Goal: Information Seeking & Learning: Learn about a topic

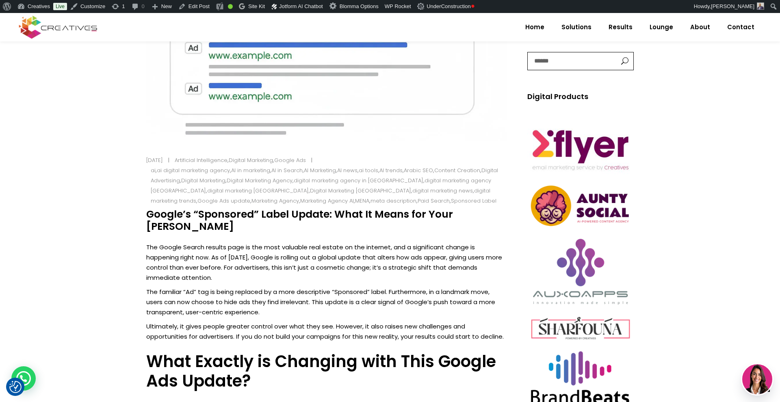
scroll to position [347, 0]
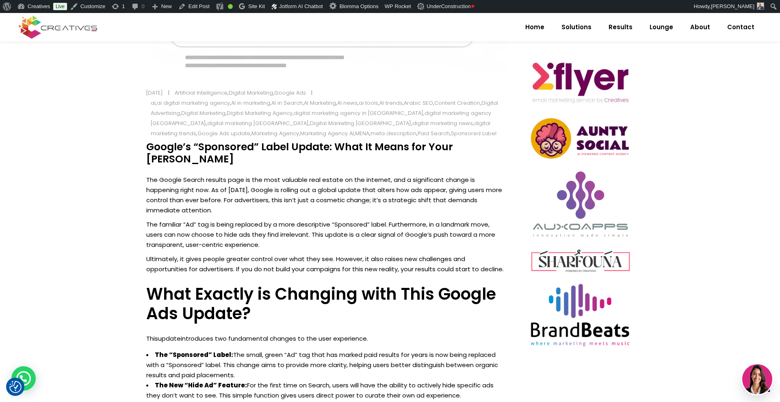
click at [147, 146] on h4 "Google’s “Sponsored” Label Update: What It Means for Your [PERSON_NAME]" at bounding box center [326, 153] width 361 height 24
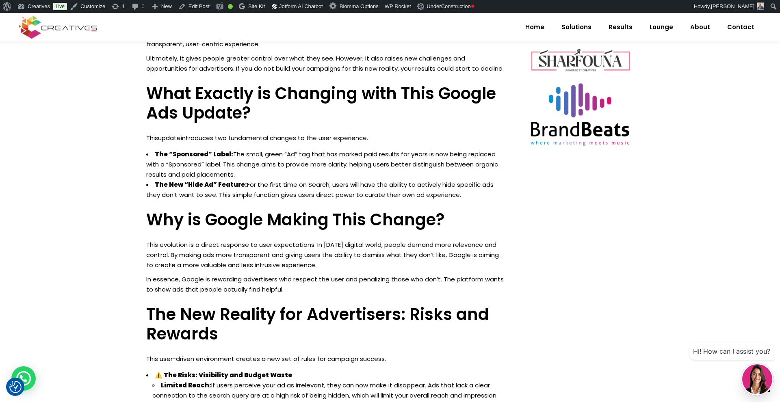
drag, startPoint x: 147, startPoint y: 146, endPoint x: 283, endPoint y: 402, distance: 289.9
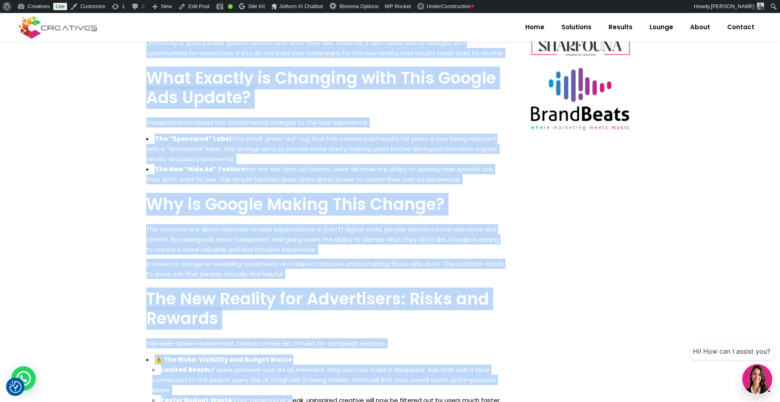
copy div "Loremi’d “Sitametco” Adipi Elitse: Doei Te Incid utl Etdo Ma Aliquaeni Adm Veni…"
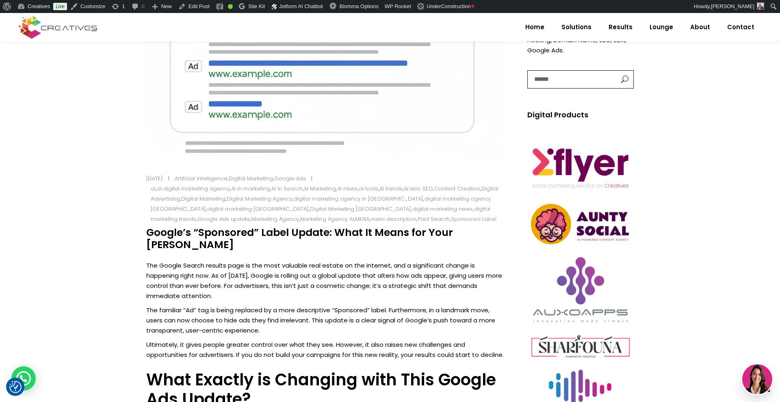
scroll to position [260, 0]
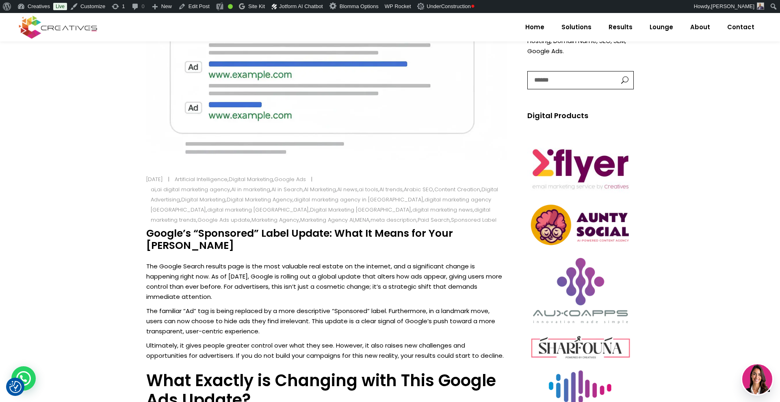
drag, startPoint x: 151, startPoint y: 234, endPoint x: 217, endPoint y: 247, distance: 67.3
click at [217, 247] on h4 "Google’s “Sponsored” Label Update: What It Means for Your [PERSON_NAME]" at bounding box center [326, 240] width 361 height 24
copy h4 "Google’s “Sponsored” Label Update: What It Means for Your [PERSON_NAME]"
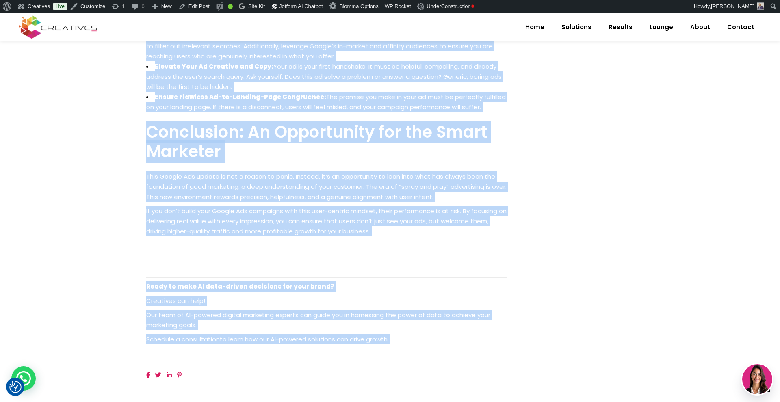
scroll to position [1096, 0]
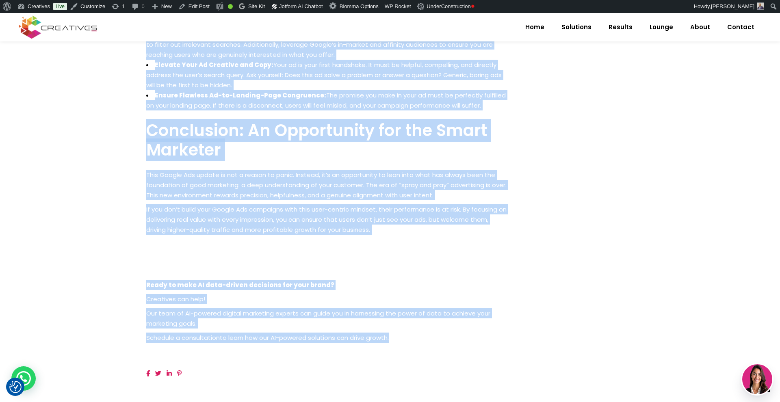
drag, startPoint x: 147, startPoint y: 172, endPoint x: 407, endPoint y: 343, distance: 311.6
copy div "Lor Ipsumd Sitame consect adip el sed doei temporin utla etdolo ma ali enimadmi…"
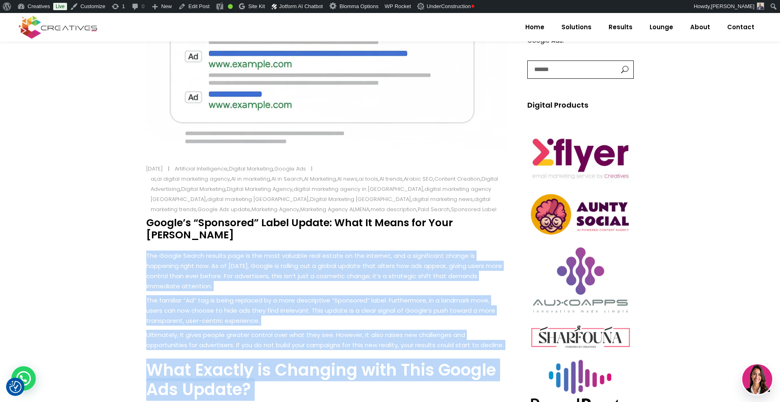
scroll to position [324, 0]
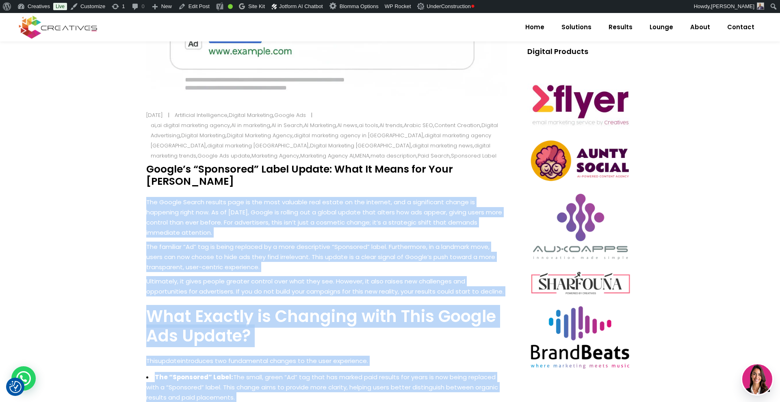
drag, startPoint x: 148, startPoint y: 165, endPoint x: 217, endPoint y: 180, distance: 70.7
click at [217, 180] on h4 "Google’s “Sponsored” Label Update: What It Means for Your [PERSON_NAME]" at bounding box center [326, 175] width 361 height 24
copy h4 "Google’s “Sponsored” Label Update: What It Means for Your [PERSON_NAME]"
